Goal: Information Seeking & Learning: Learn about a topic

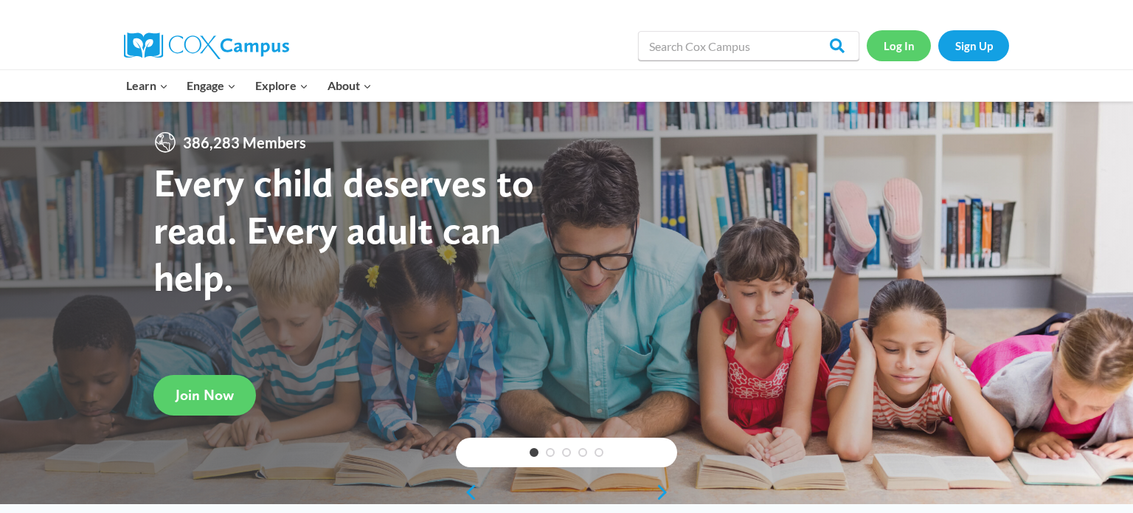
click at [913, 38] on link "Log In" at bounding box center [899, 45] width 64 height 30
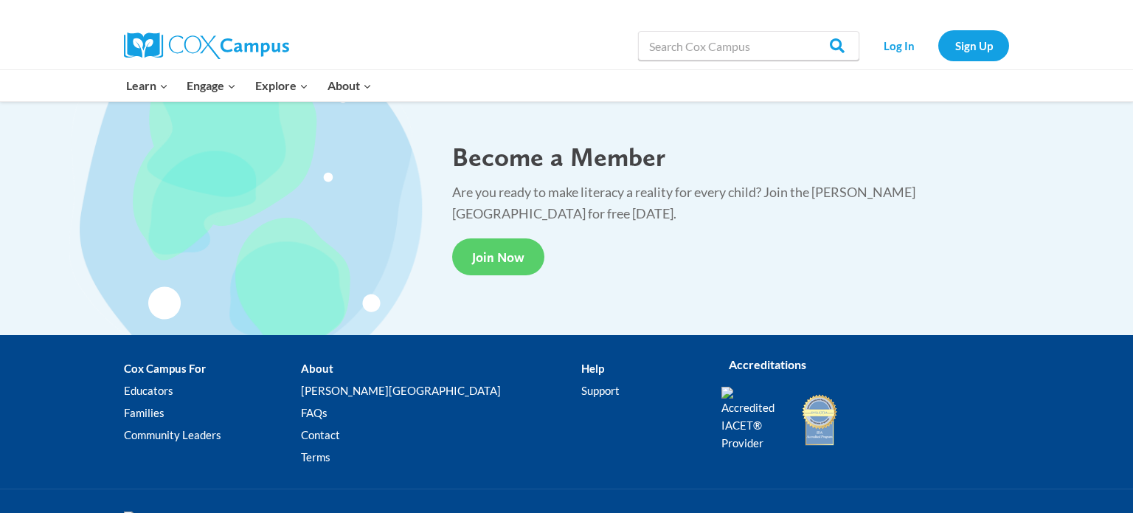
scroll to position [2724, 0]
click at [373, 412] on link "FAQs" at bounding box center [441, 412] width 280 height 22
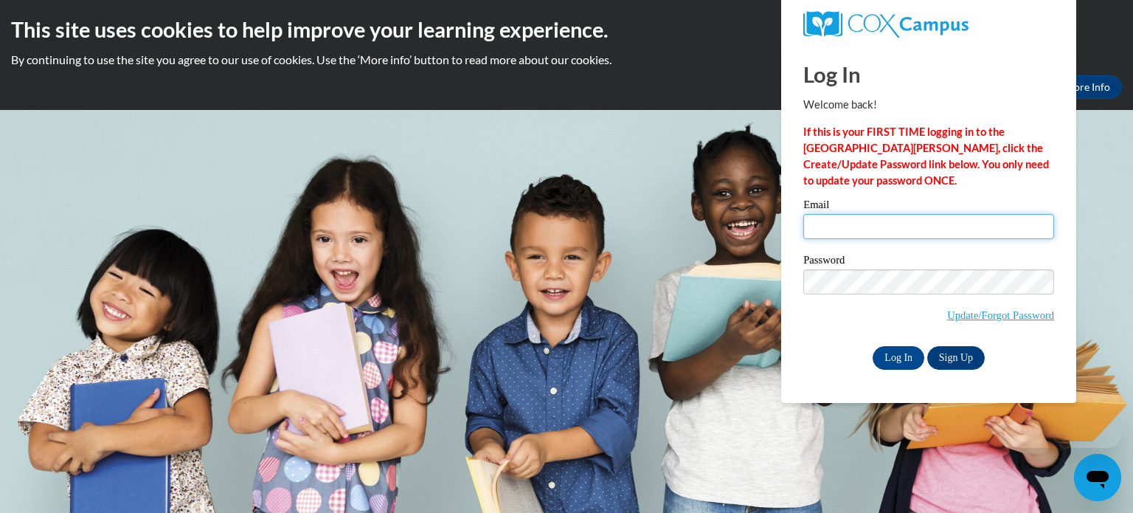
click at [849, 215] on input "Email" at bounding box center [928, 226] width 251 height 25
type input "[EMAIL_ADDRESS][DOMAIN_NAME]"
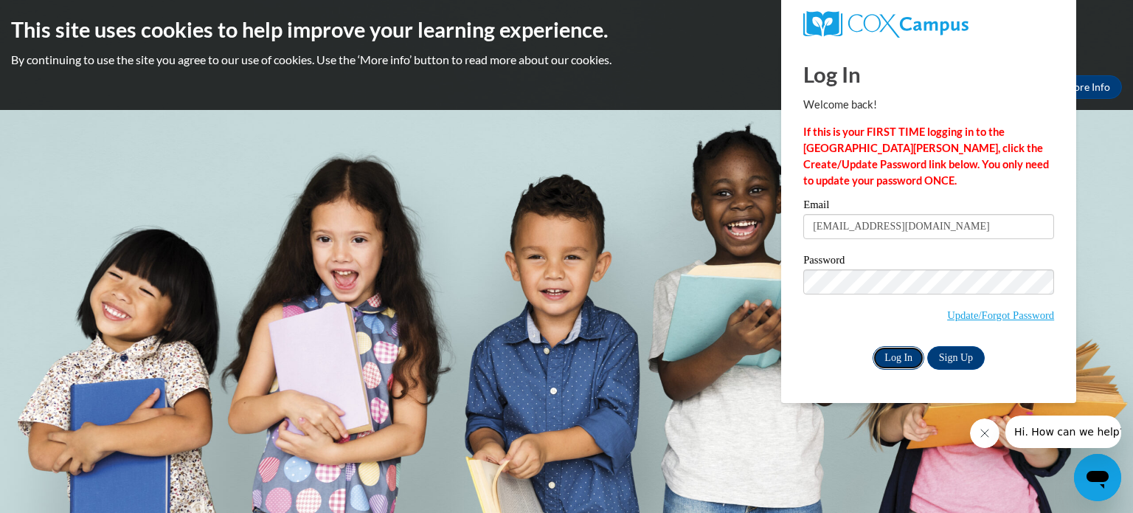
click at [911, 361] on input "Log In" at bounding box center [899, 358] width 52 height 24
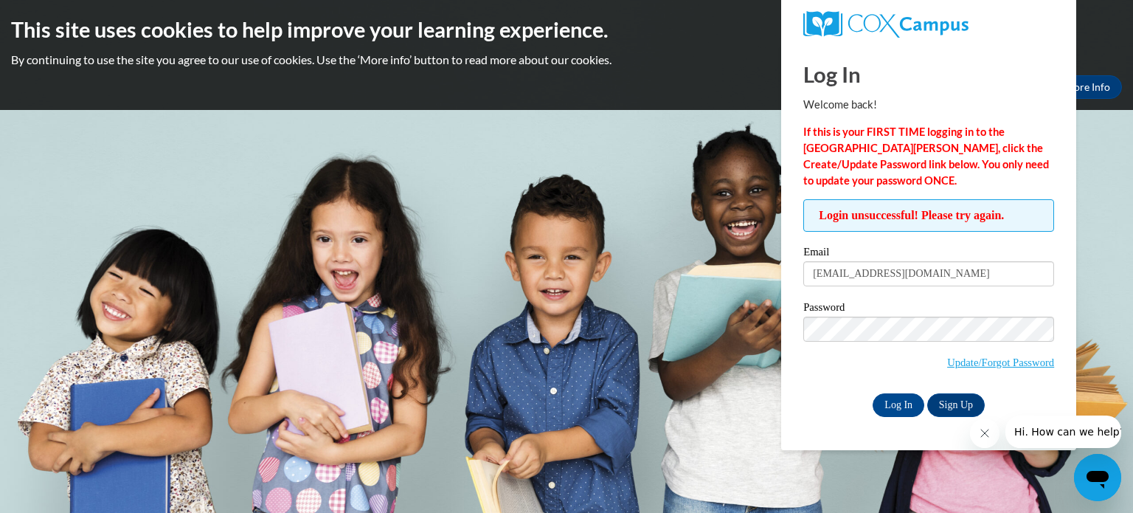
click at [626, 97] on div "Okay More Info" at bounding box center [566, 87] width 1111 height 24
click at [989, 435] on icon "Close message from company" at bounding box center [985, 433] width 12 height 12
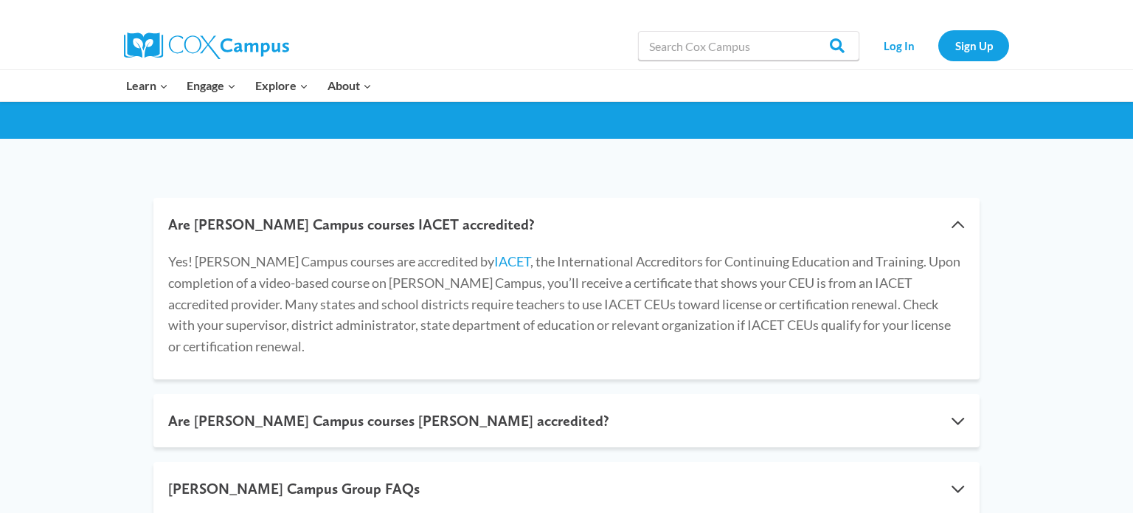
scroll to position [195, 0]
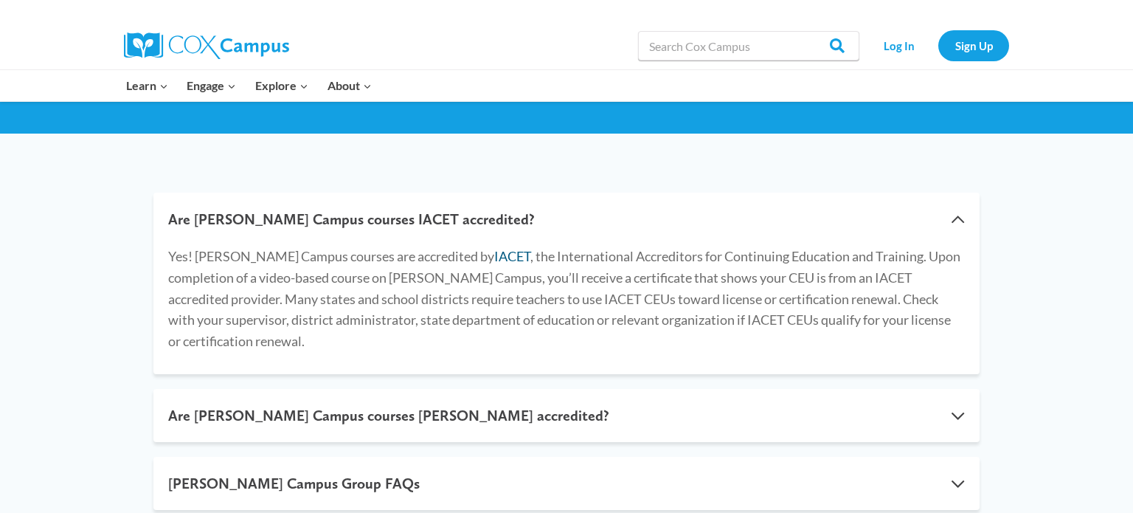
click at [494, 256] on link "IACET" at bounding box center [512, 256] width 36 height 16
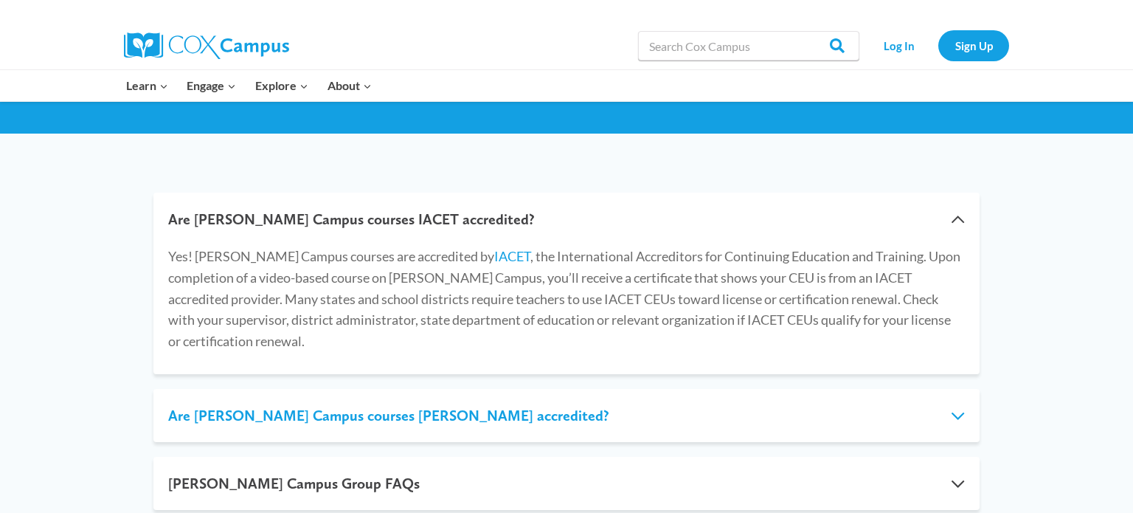
click at [415, 389] on button "Are Cox Campus courses IDA accredited?" at bounding box center [566, 415] width 826 height 53
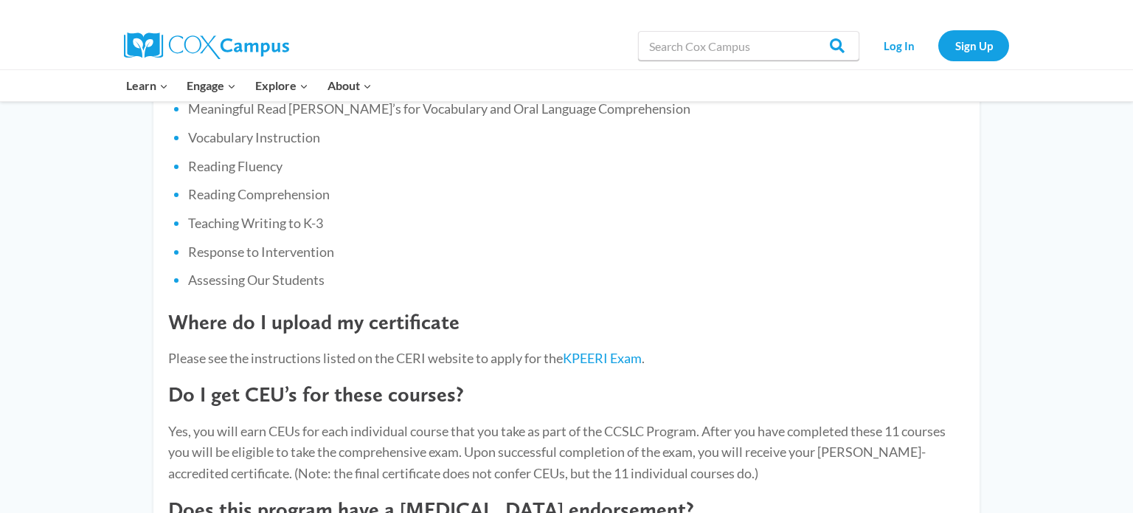
scroll to position [811, 0]
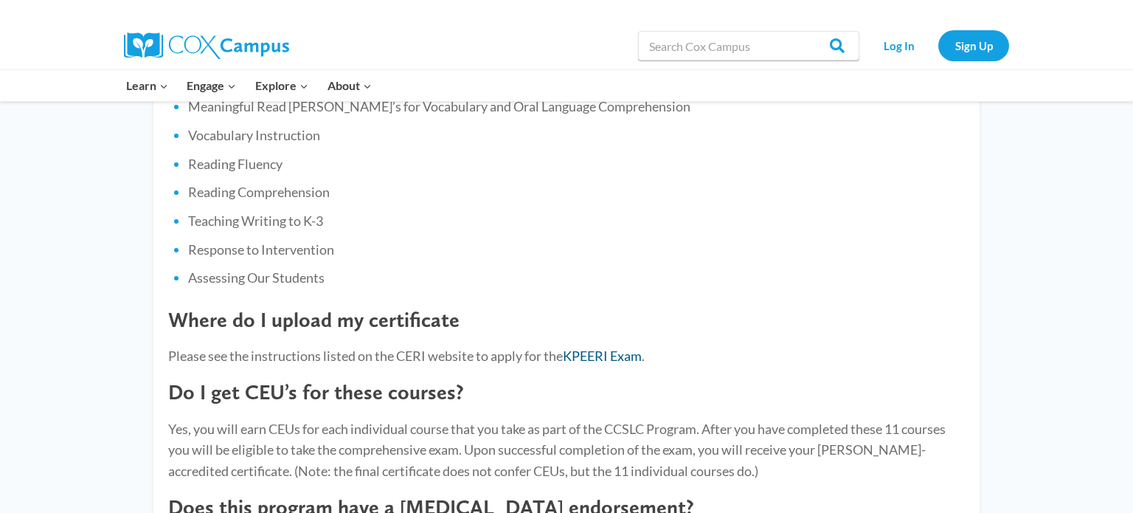
click at [627, 347] on link "KPEERI Exam" at bounding box center [602, 355] width 79 height 16
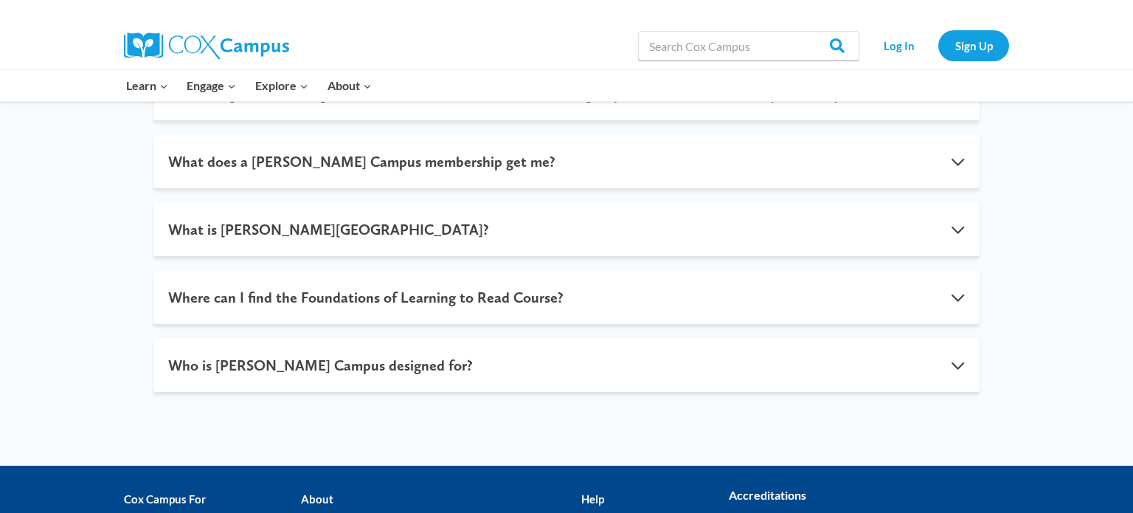
scroll to position [1940, 0]
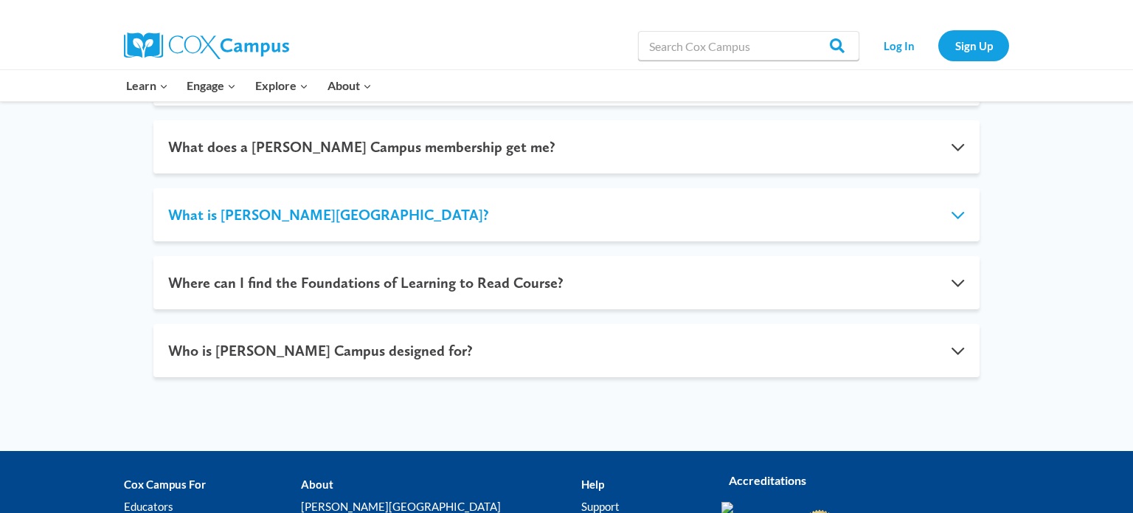
click at [628, 188] on button "What is Cox Campus?" at bounding box center [566, 214] width 826 height 53
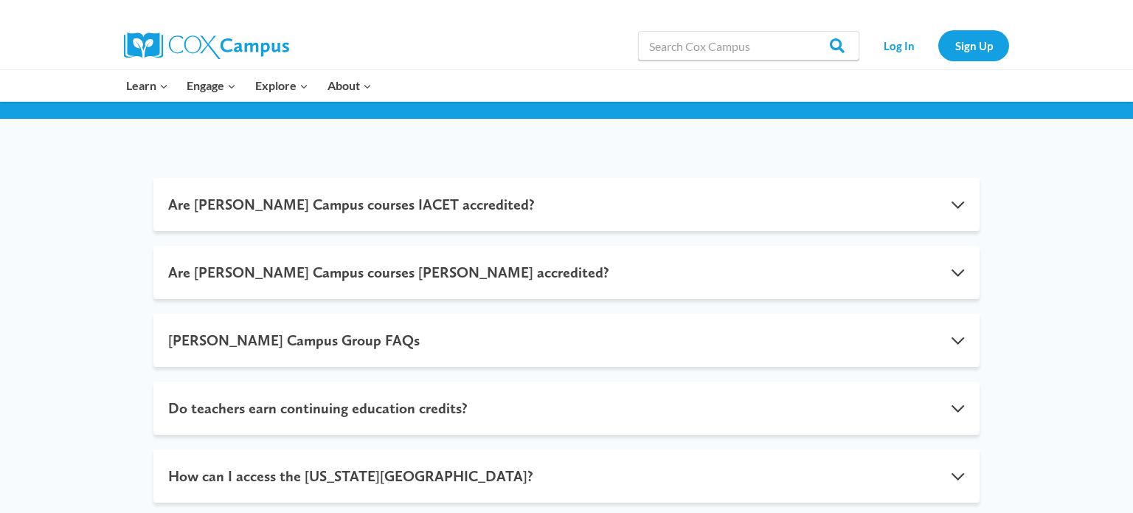
scroll to position [0, 0]
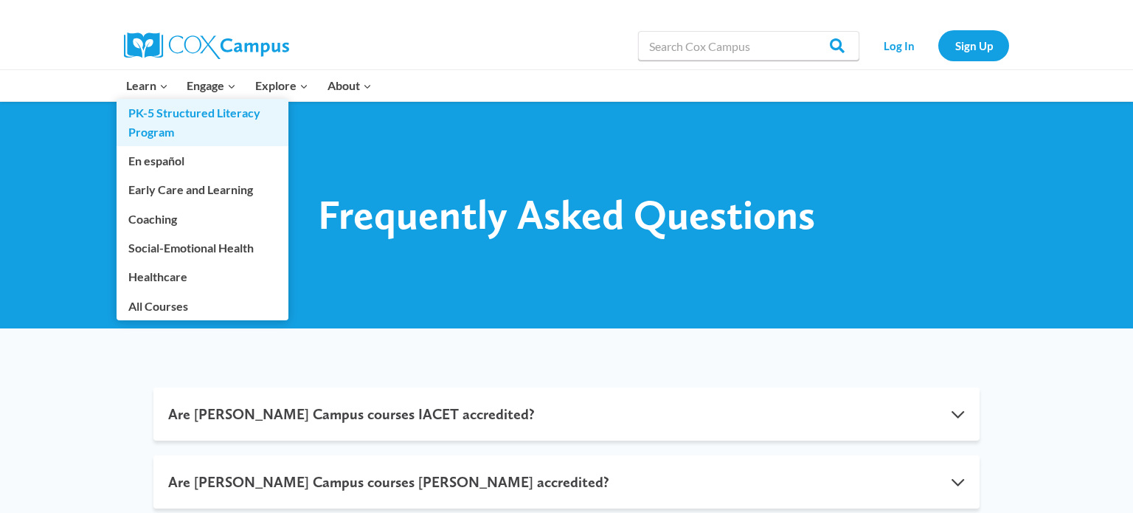
click at [148, 111] on link "PK-5 Structured Literacy Program" at bounding box center [203, 122] width 172 height 47
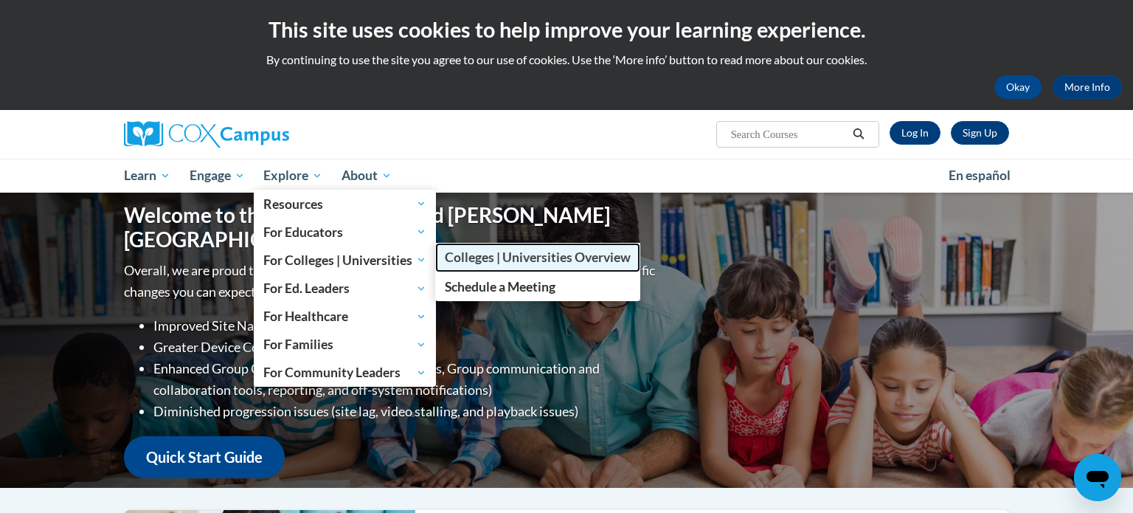
click at [463, 257] on span "Colleges | Universities Overview" at bounding box center [538, 256] width 186 height 15
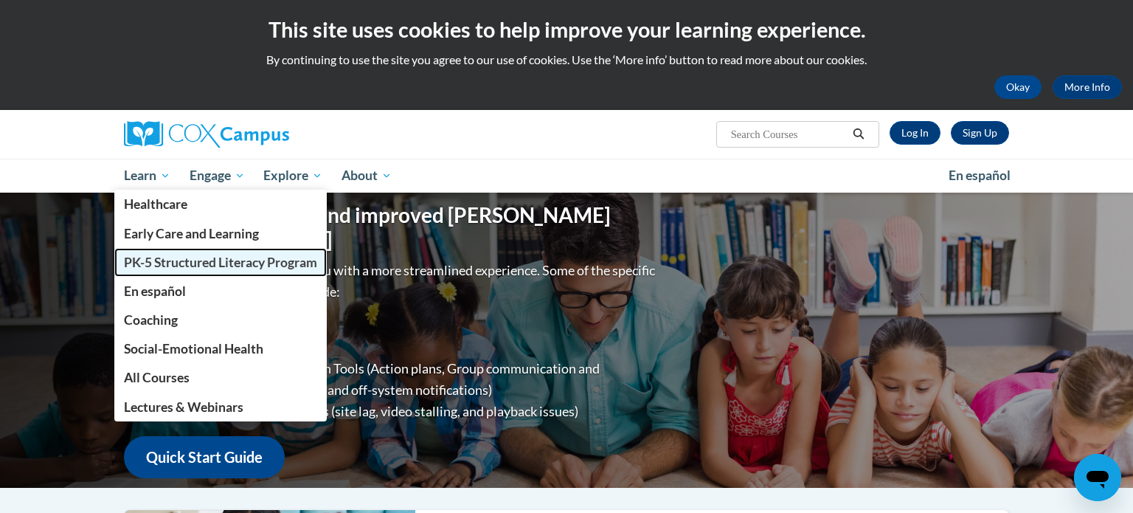
click at [189, 270] on link "PK-5 Structured Literacy Program" at bounding box center [220, 262] width 212 height 29
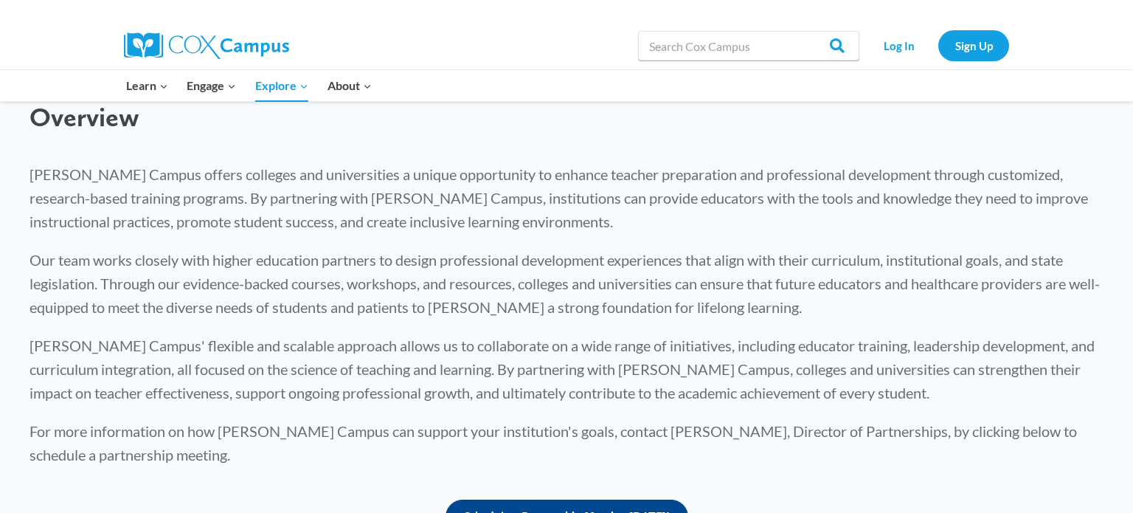
scroll to position [498, 0]
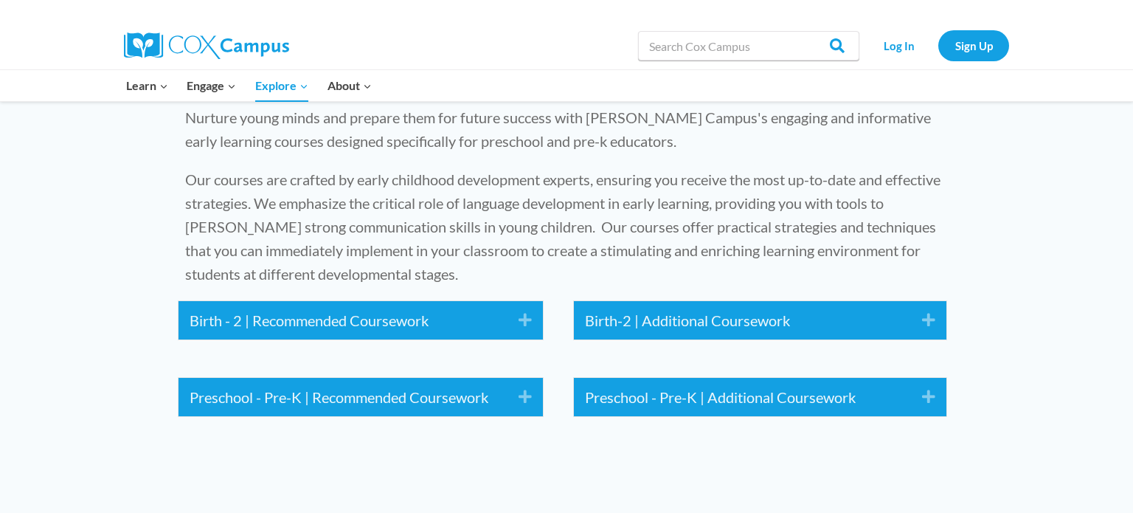
click at [463, 257] on p "Our courses are crafted by early childhood development experts, ensuring you re…" at bounding box center [566, 226] width 763 height 118
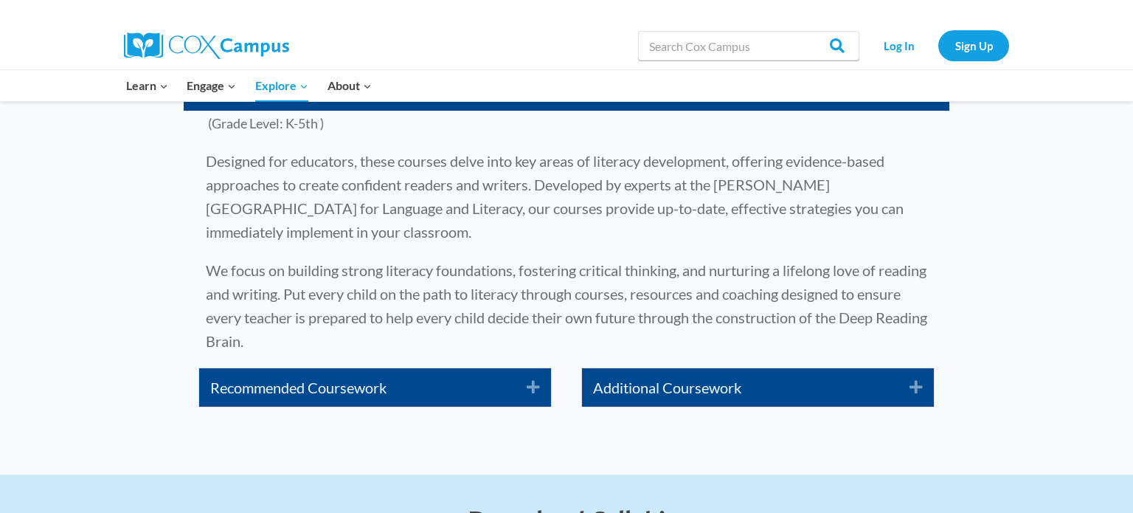
scroll to position [2287, 0]
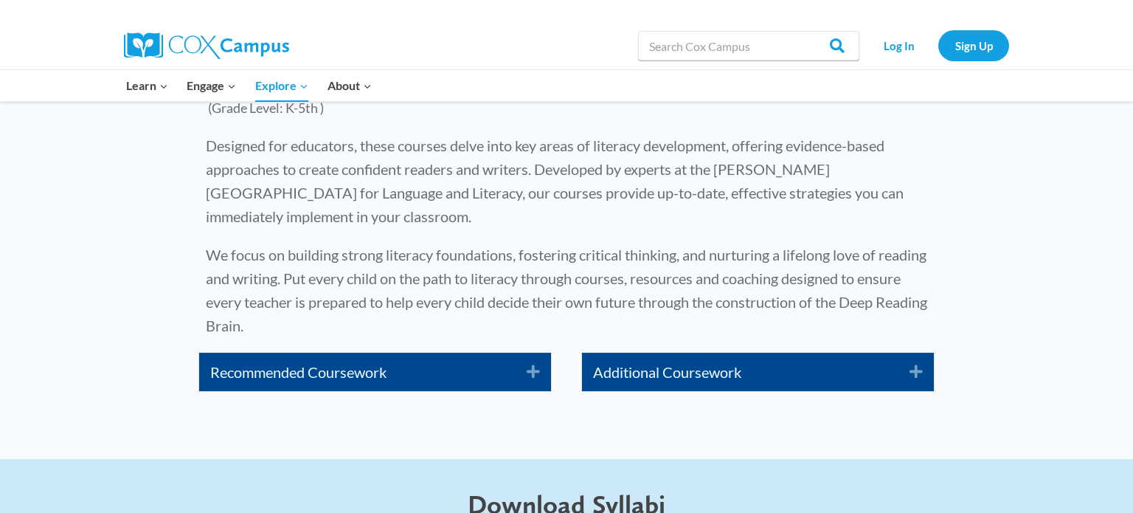
click at [530, 369] on icon "Expand" at bounding box center [528, 372] width 24 height 24
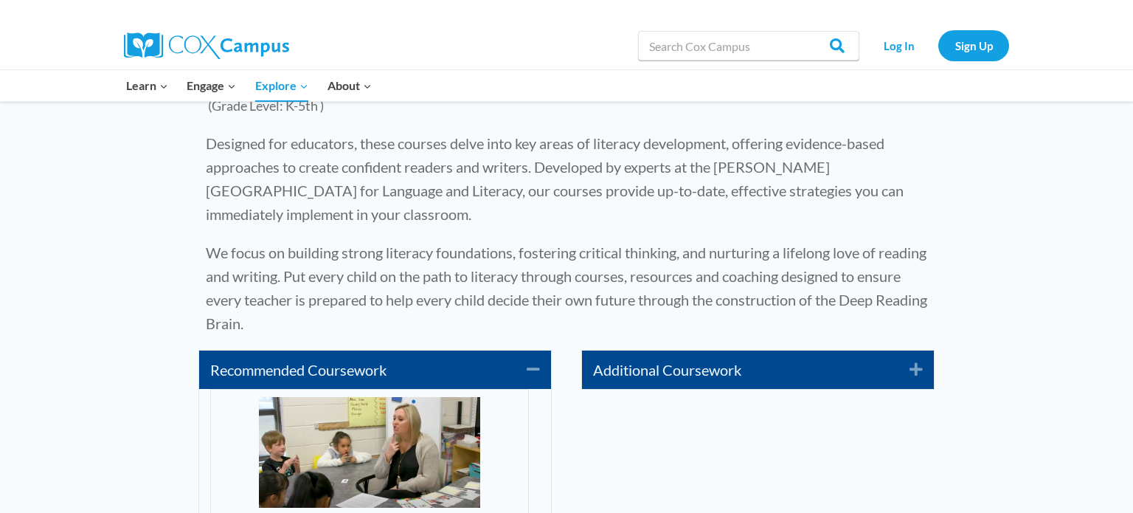
click at [787, 362] on link "Additional Coursework" at bounding box center [740, 370] width 294 height 24
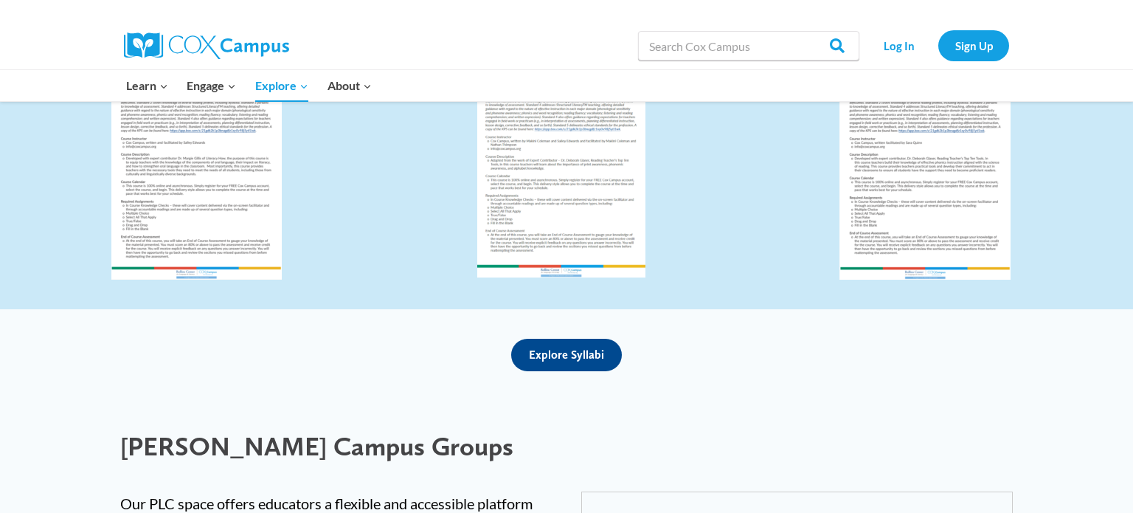
scroll to position [4766, 0]
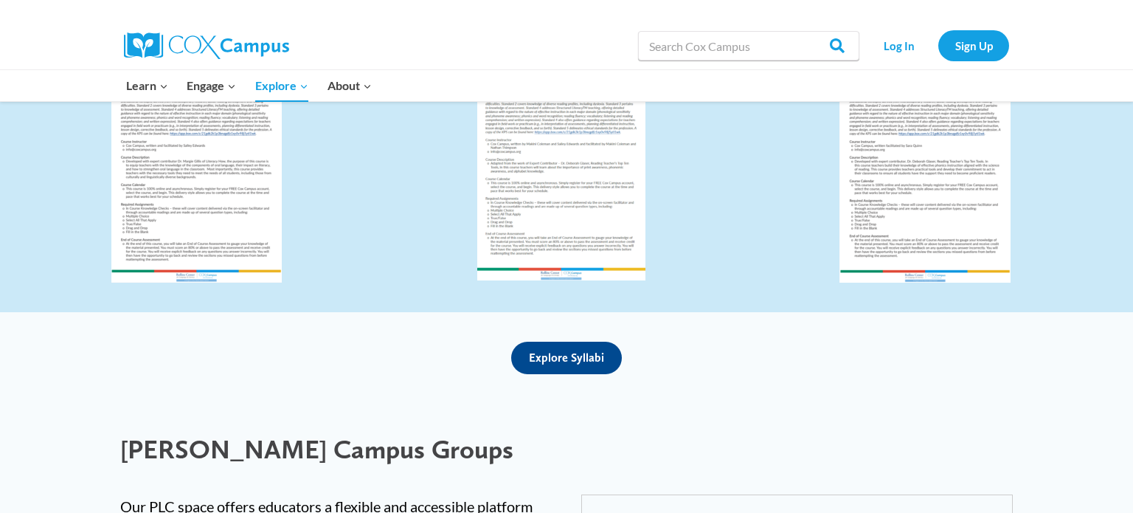
click at [574, 342] on link "Explore Syllabi" at bounding box center [566, 358] width 111 height 32
click at [563, 260] on img at bounding box center [561, 169] width 168 height 221
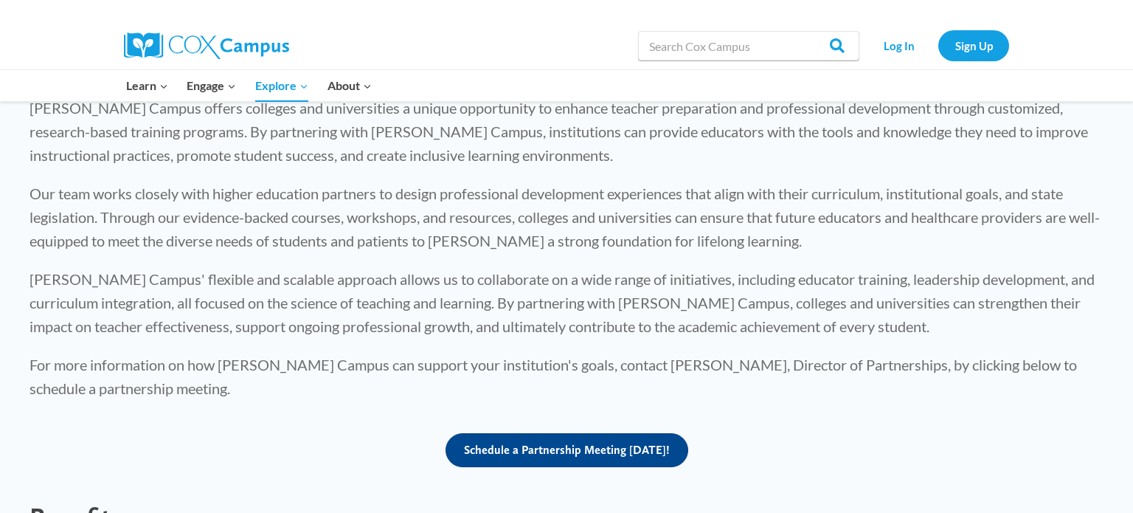
scroll to position [0, 0]
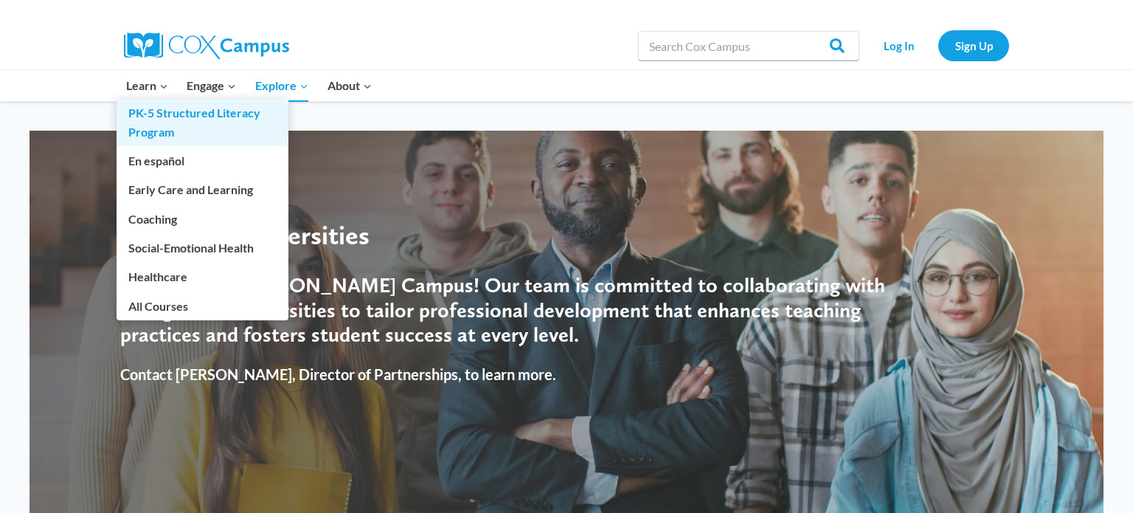
click at [149, 113] on link "PK-5 Structured Literacy Program" at bounding box center [203, 122] width 172 height 47
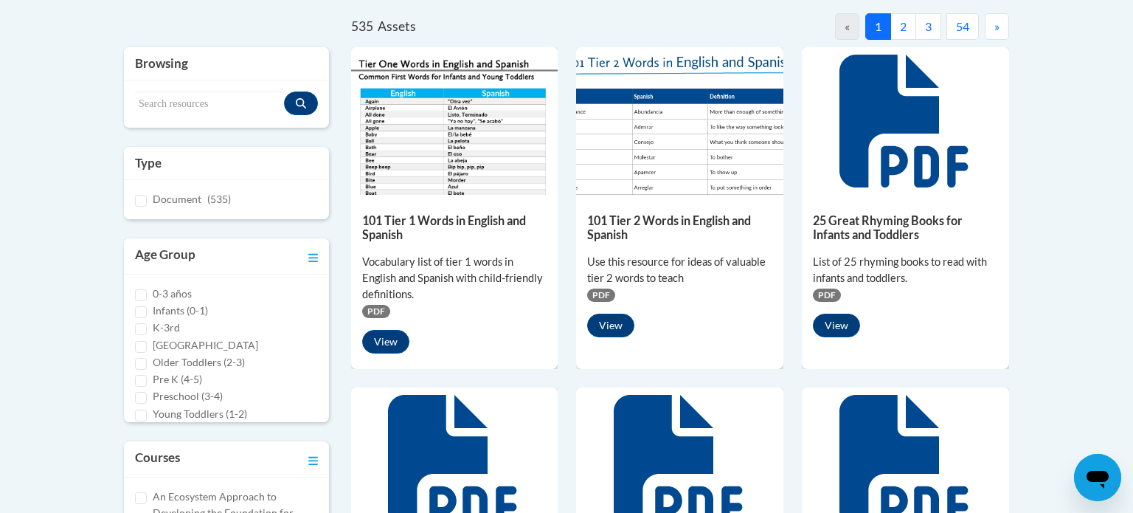
scroll to position [301, 0]
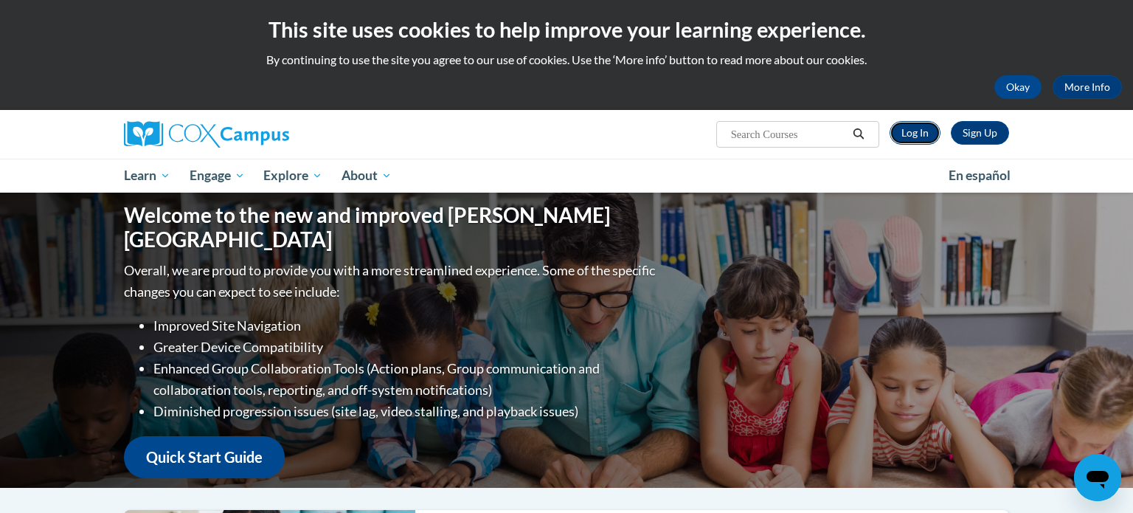
click at [898, 133] on link "Log In" at bounding box center [915, 133] width 51 height 24
click at [811, 136] on input "Search..." at bounding box center [789, 134] width 118 height 18
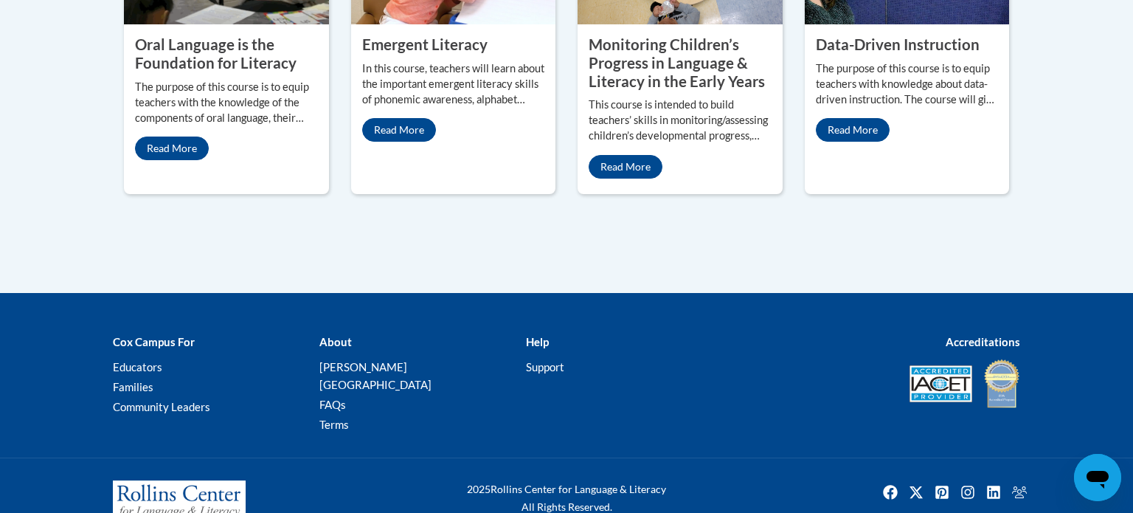
scroll to position [906, 0]
click at [338, 398] on link "FAQs" at bounding box center [332, 404] width 27 height 13
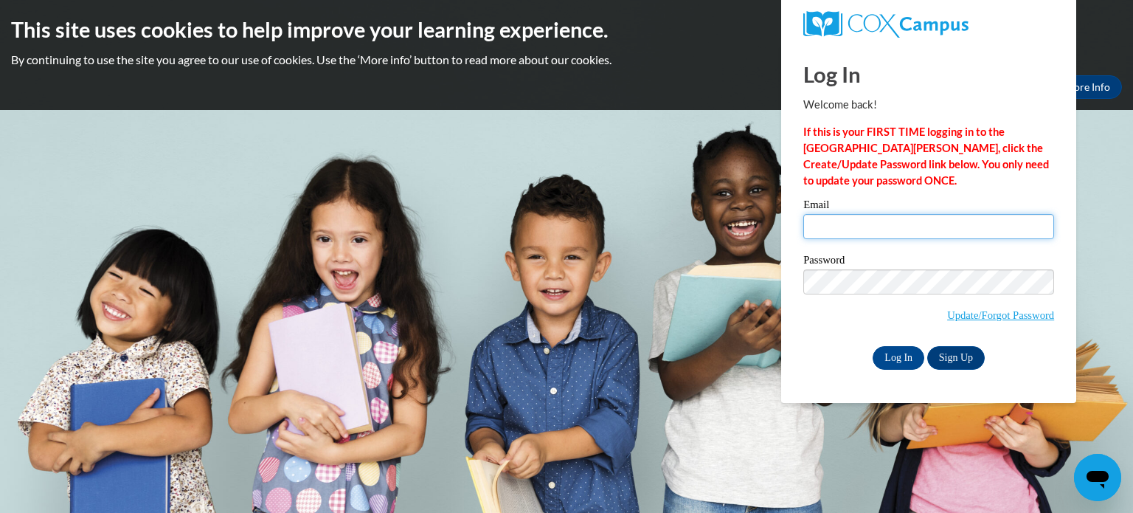
click at [865, 221] on input "Email" at bounding box center [928, 226] width 251 height 25
type input "durkinc@fonddulac.k12.wi.us"
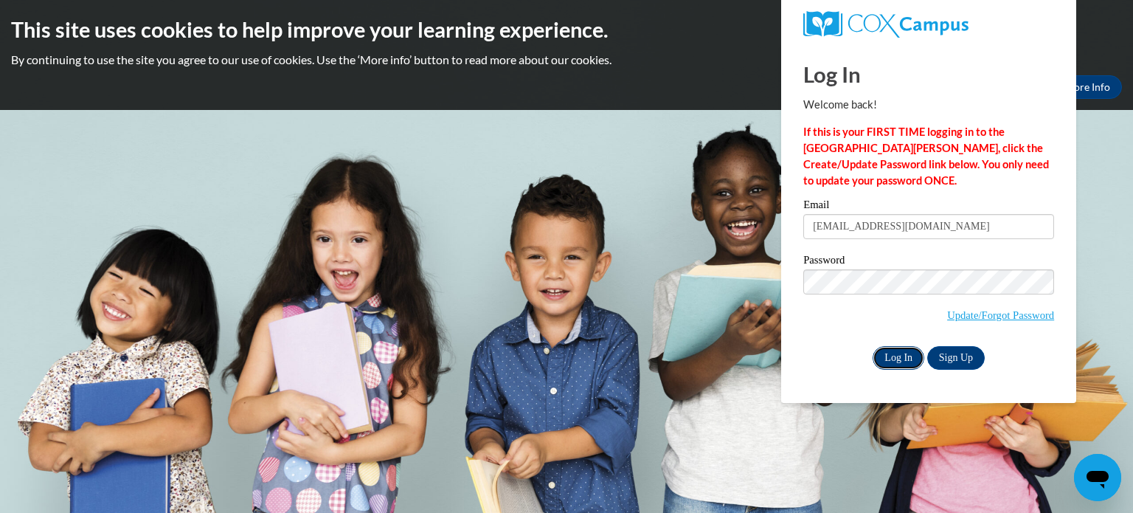
click at [901, 359] on input "Log In" at bounding box center [899, 358] width 52 height 24
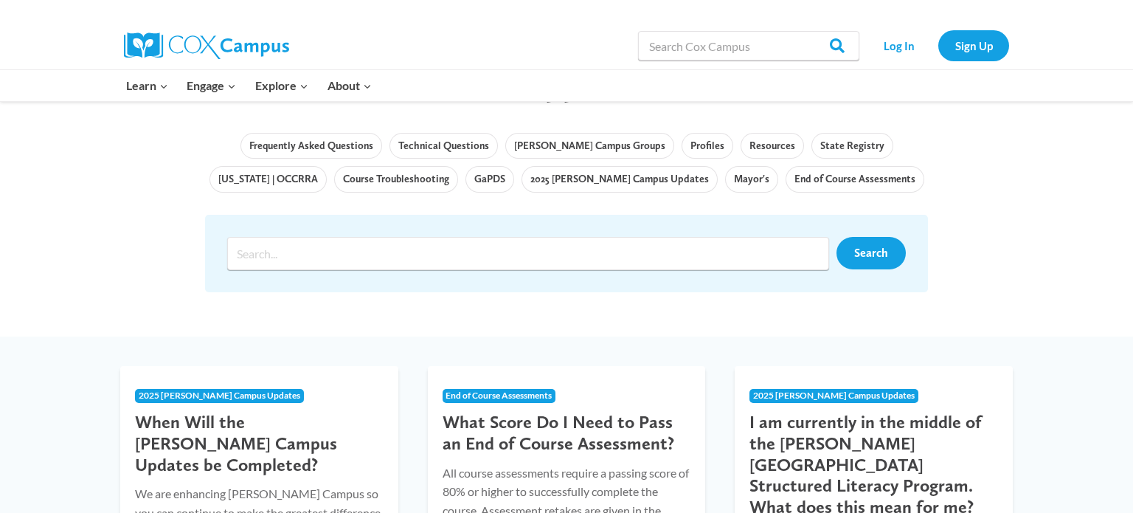
scroll to position [128, 0]
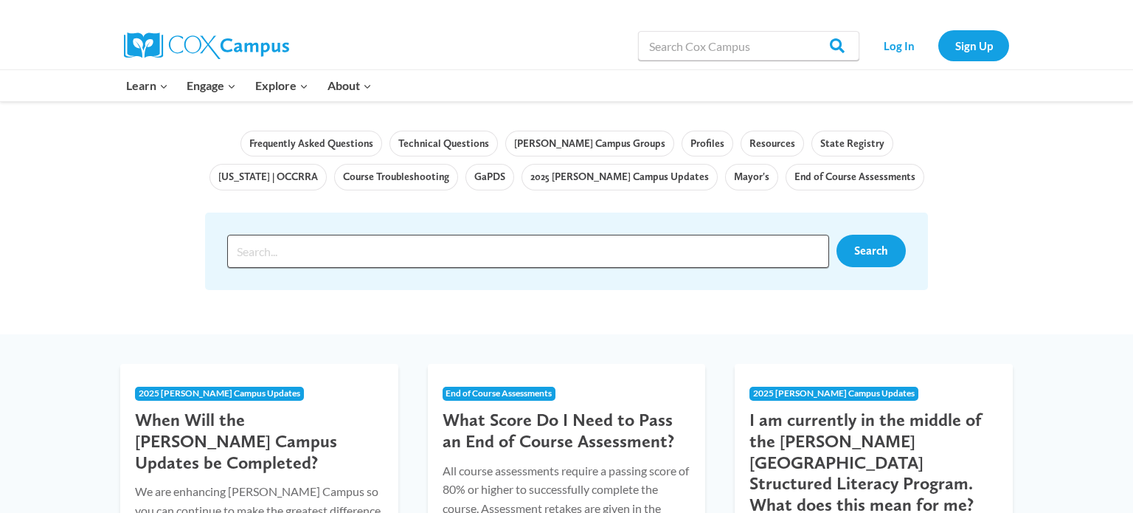
click at [377, 240] on input "Search input" at bounding box center [528, 251] width 602 height 33
type input "pk-5 structured literacy"
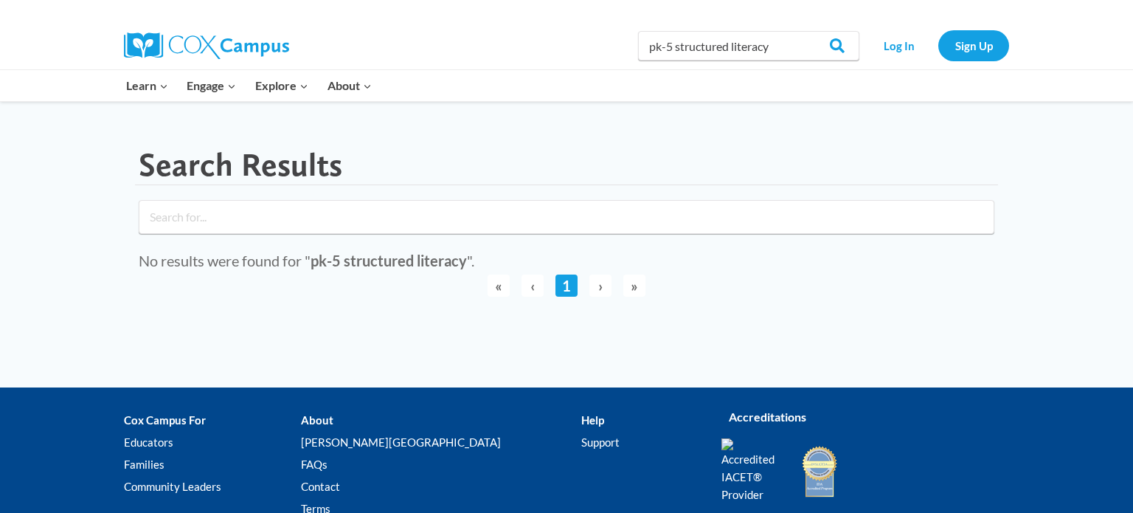
click button "submit" at bounding box center [0, 0] width 0 height 0
type input "pk-5 structured literacy"
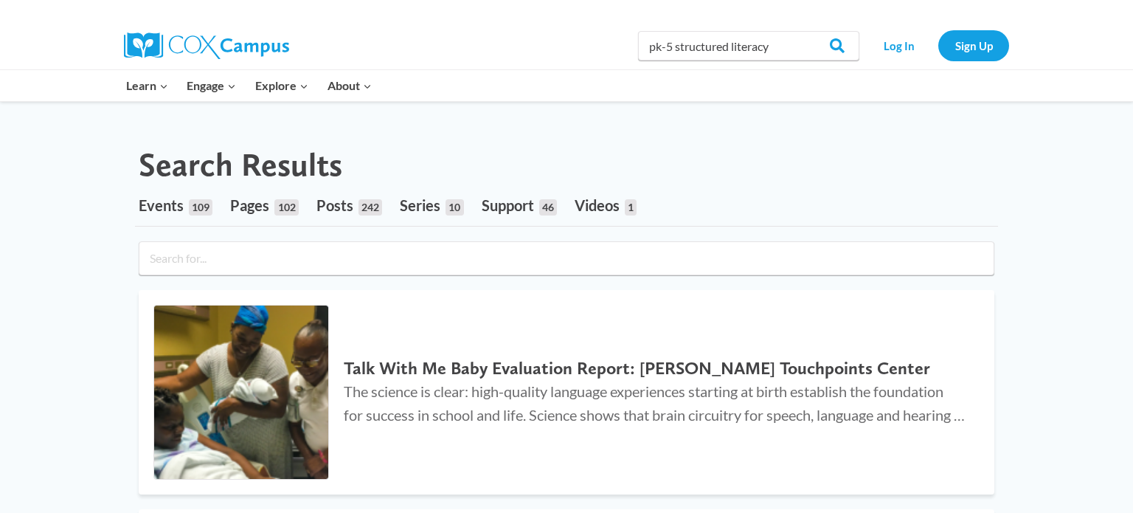
click at [364, 267] on input "search" at bounding box center [567, 258] width 856 height 34
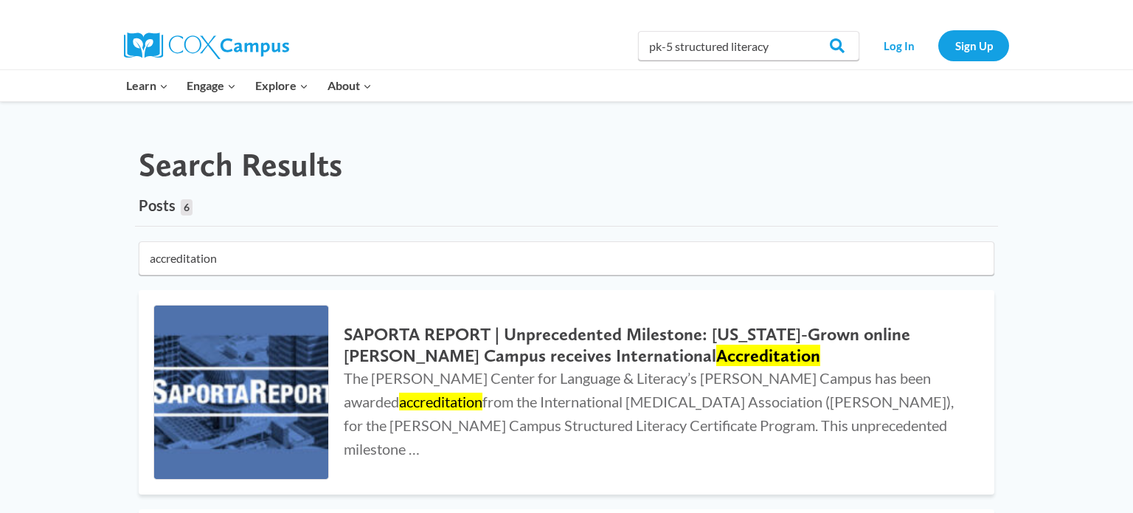
type input "accreditation"
click button "submit" at bounding box center [0, 0] width 0 height 0
click at [502, 350] on h2 "SAPORTA REPORT | Unprecedented Milestone: [US_STATE]-Grown online [PERSON_NAME]…" at bounding box center [654, 345] width 621 height 43
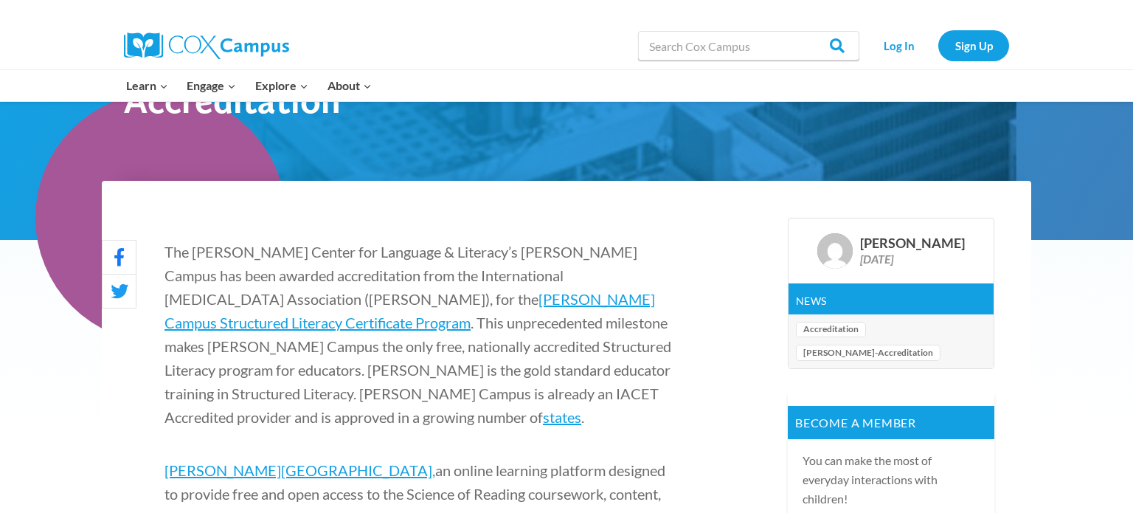
scroll to position [336, 0]
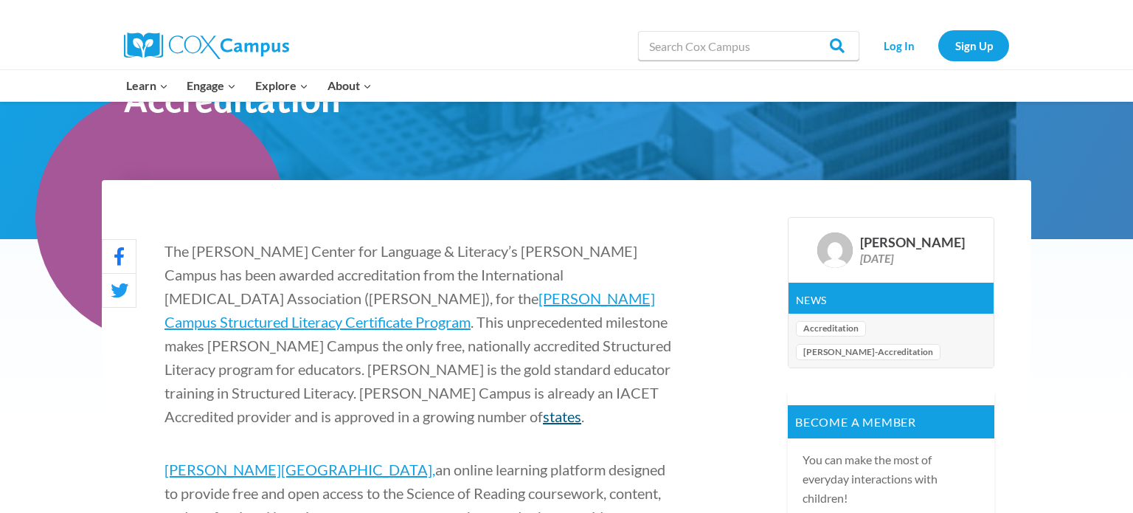
click at [543, 407] on link "states" at bounding box center [562, 416] width 38 height 18
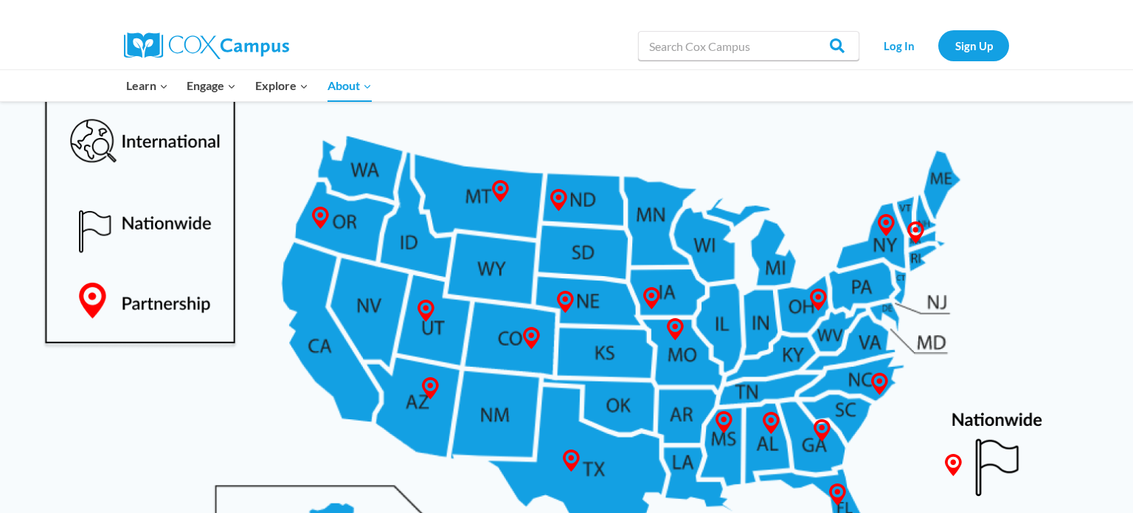
scroll to position [752, 0]
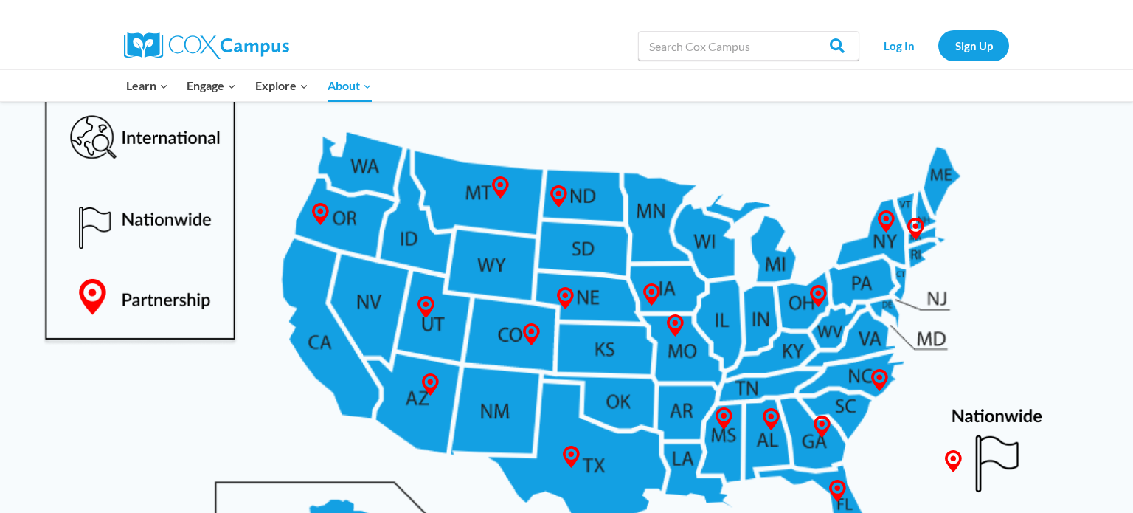
click at [711, 237] on img at bounding box center [567, 345] width 1104 height 717
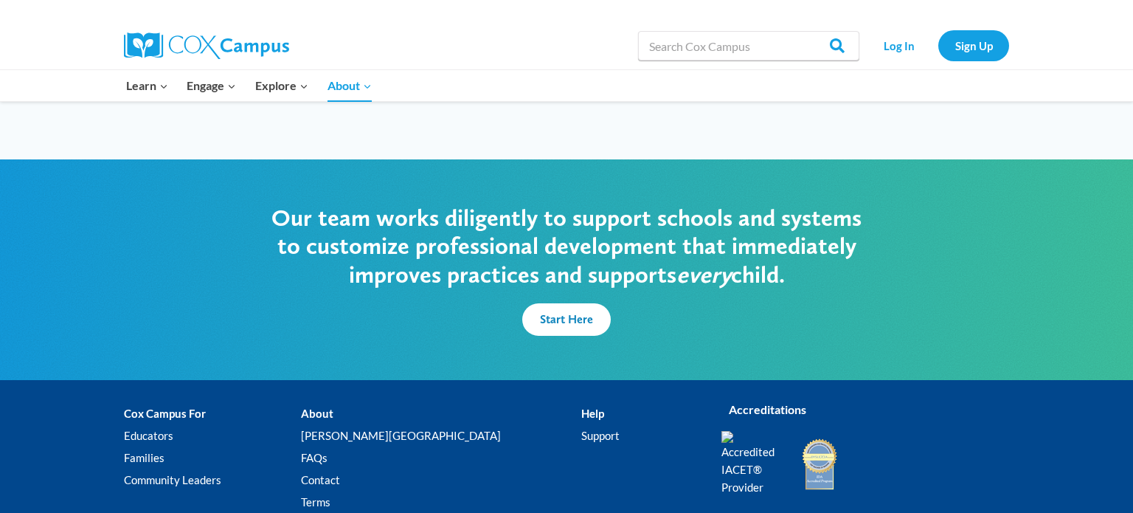
scroll to position [3668, 0]
click at [740, 430] on img at bounding box center [752, 462] width 63 height 65
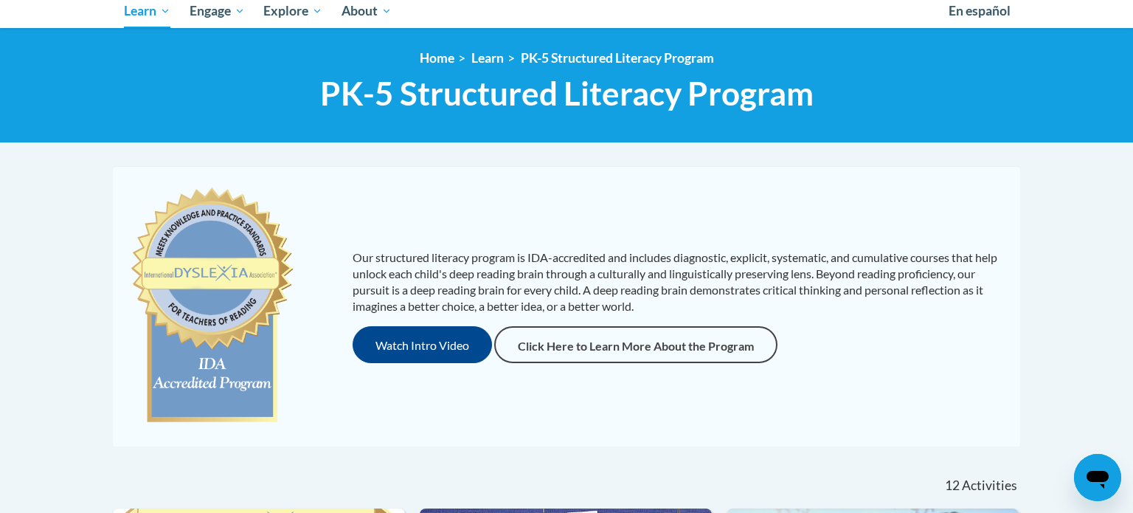
scroll to position [181, 0]
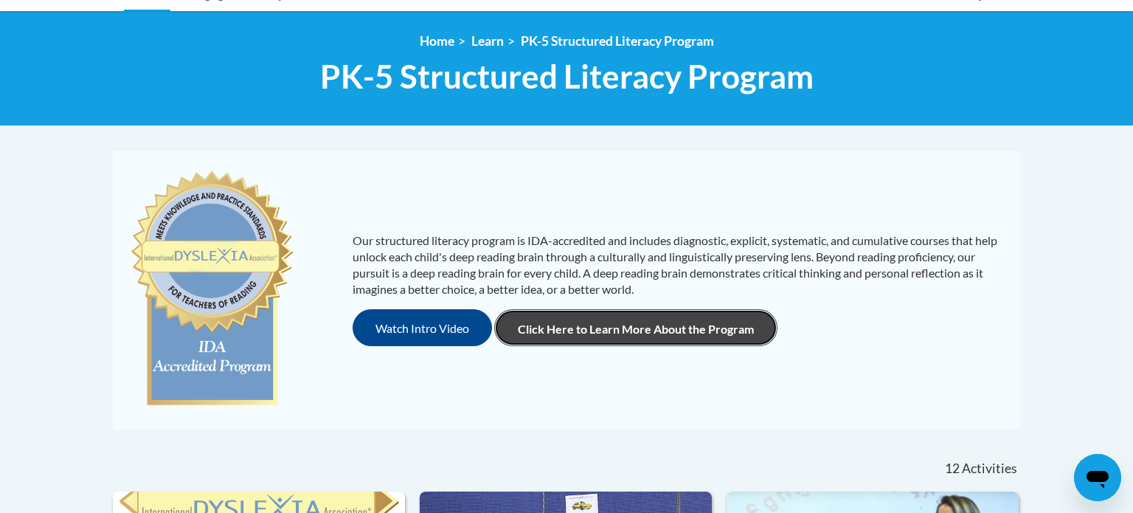
click at [654, 330] on link "Click Here to Learn More About the Program" at bounding box center [635, 327] width 283 height 37
